Goal: Task Accomplishment & Management: Use online tool/utility

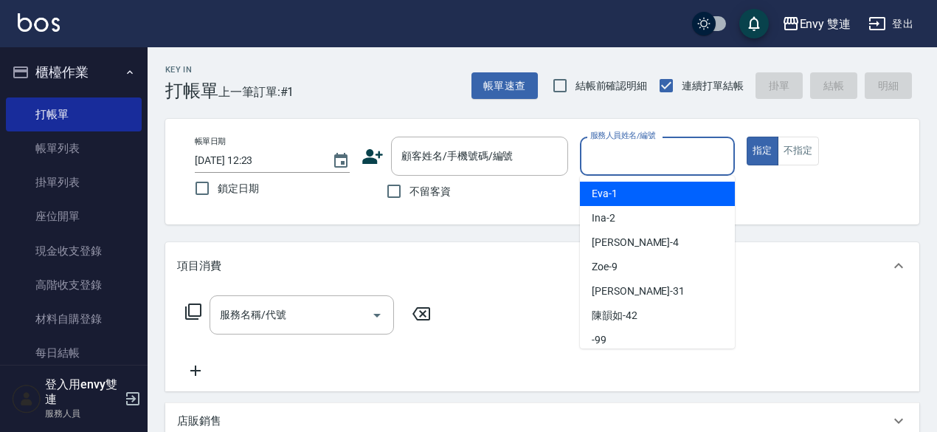
click at [604, 151] on input "服務人員姓名/編號" at bounding box center [658, 156] width 142 height 26
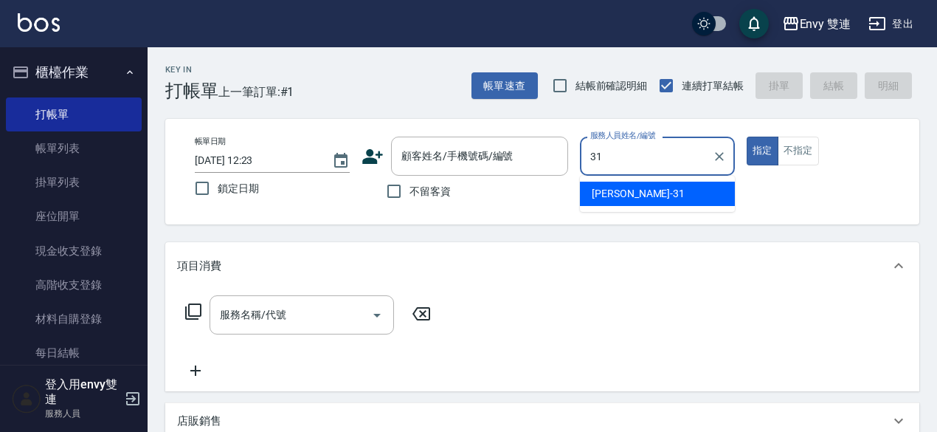
type input "Lina-31"
type button "true"
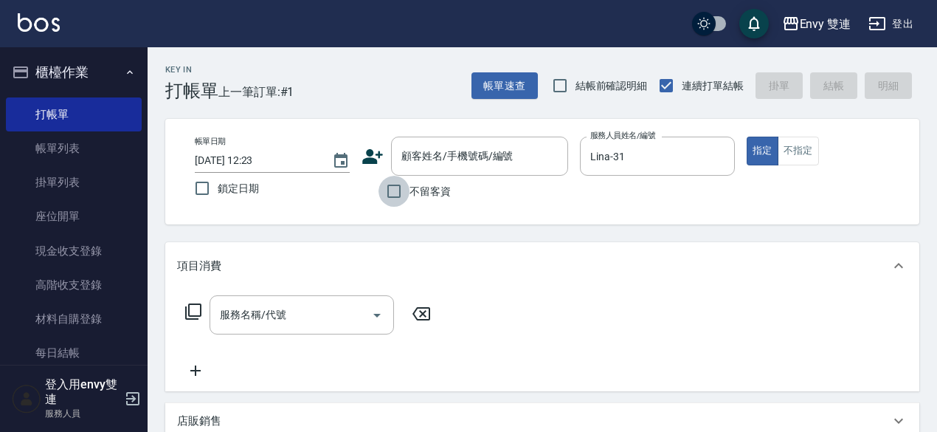
click at [401, 182] on input "不留客資" at bounding box center [393, 191] width 31 height 31
checkbox input "true"
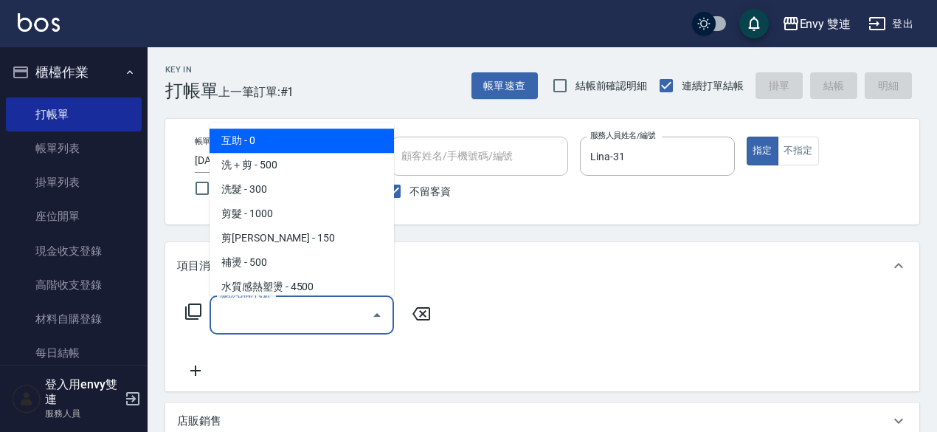
click at [355, 313] on input "服務名稱/代號" at bounding box center [290, 315] width 149 height 26
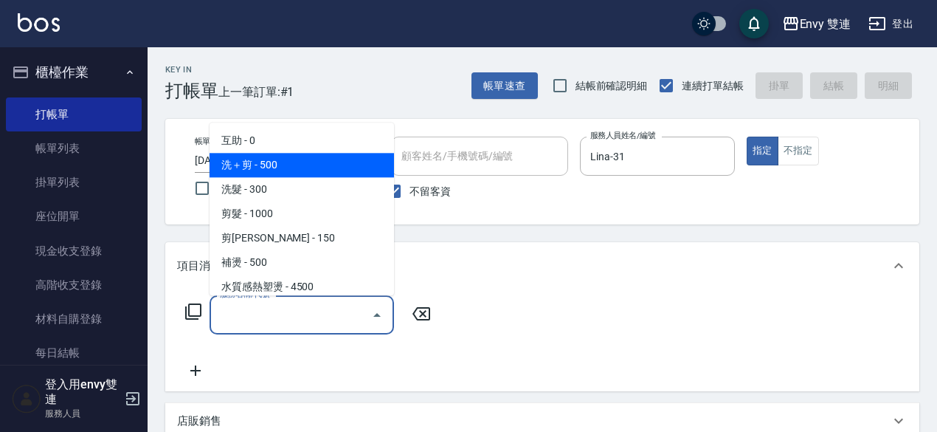
click at [328, 164] on span "洗＋剪 - 500" at bounding box center [302, 165] width 184 height 24
type input "洗＋剪(100)"
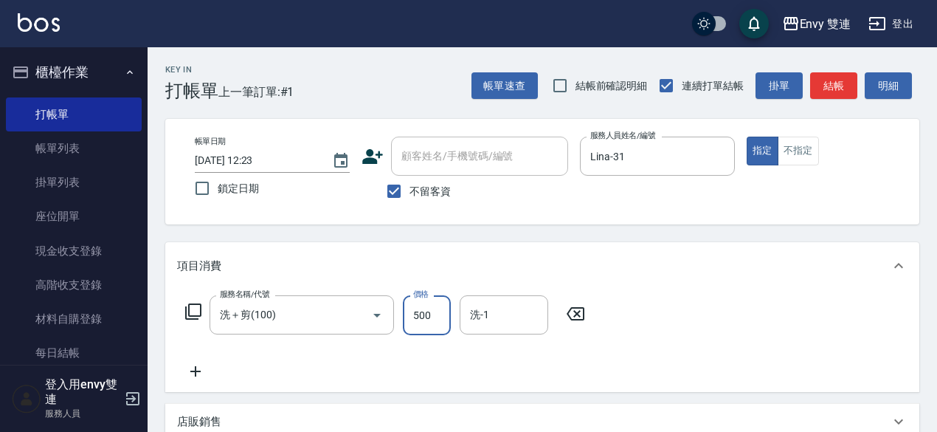
click at [440, 317] on input "500" at bounding box center [427, 315] width 48 height 40
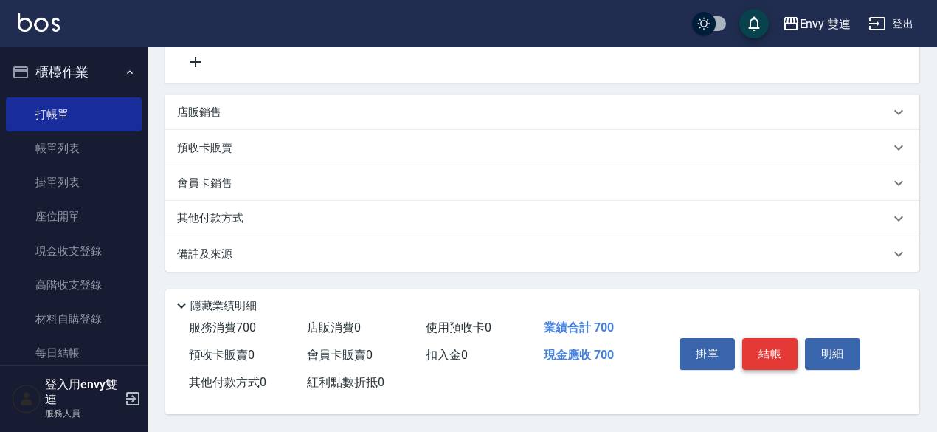
type input "700"
click at [768, 342] on button "結帳" at bounding box center [769, 353] width 55 height 31
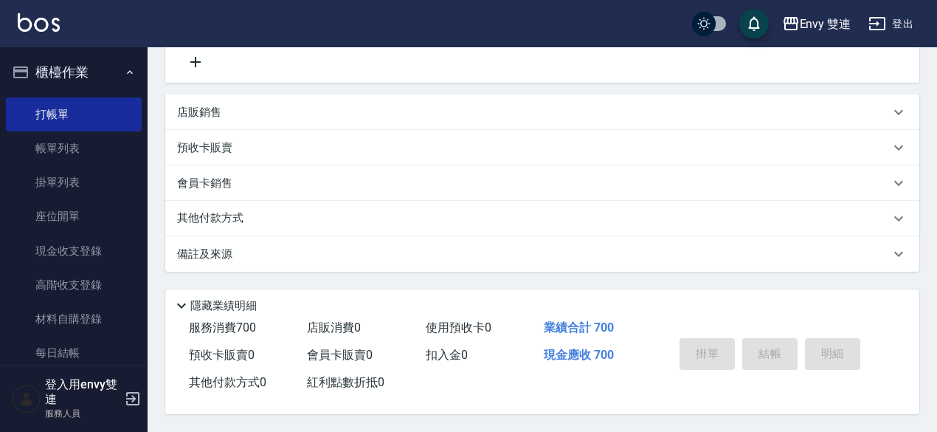
type input "[DATE] 16:04"
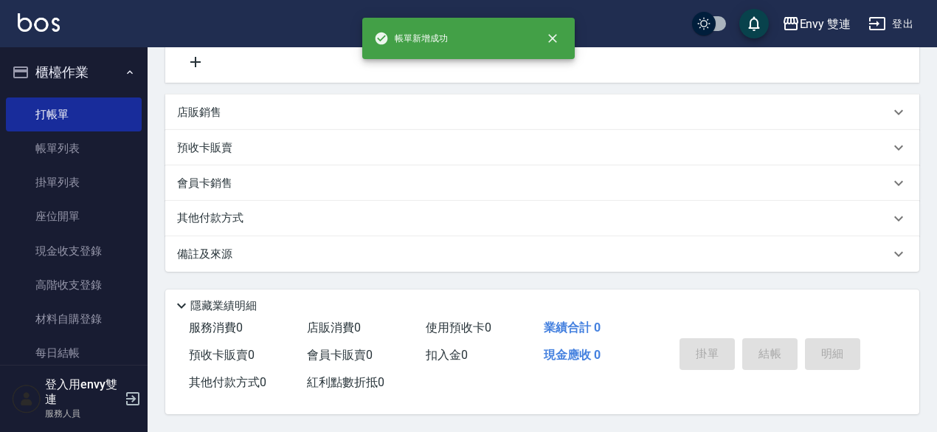
scroll to position [0, 0]
